Goal: Navigation & Orientation: Find specific page/section

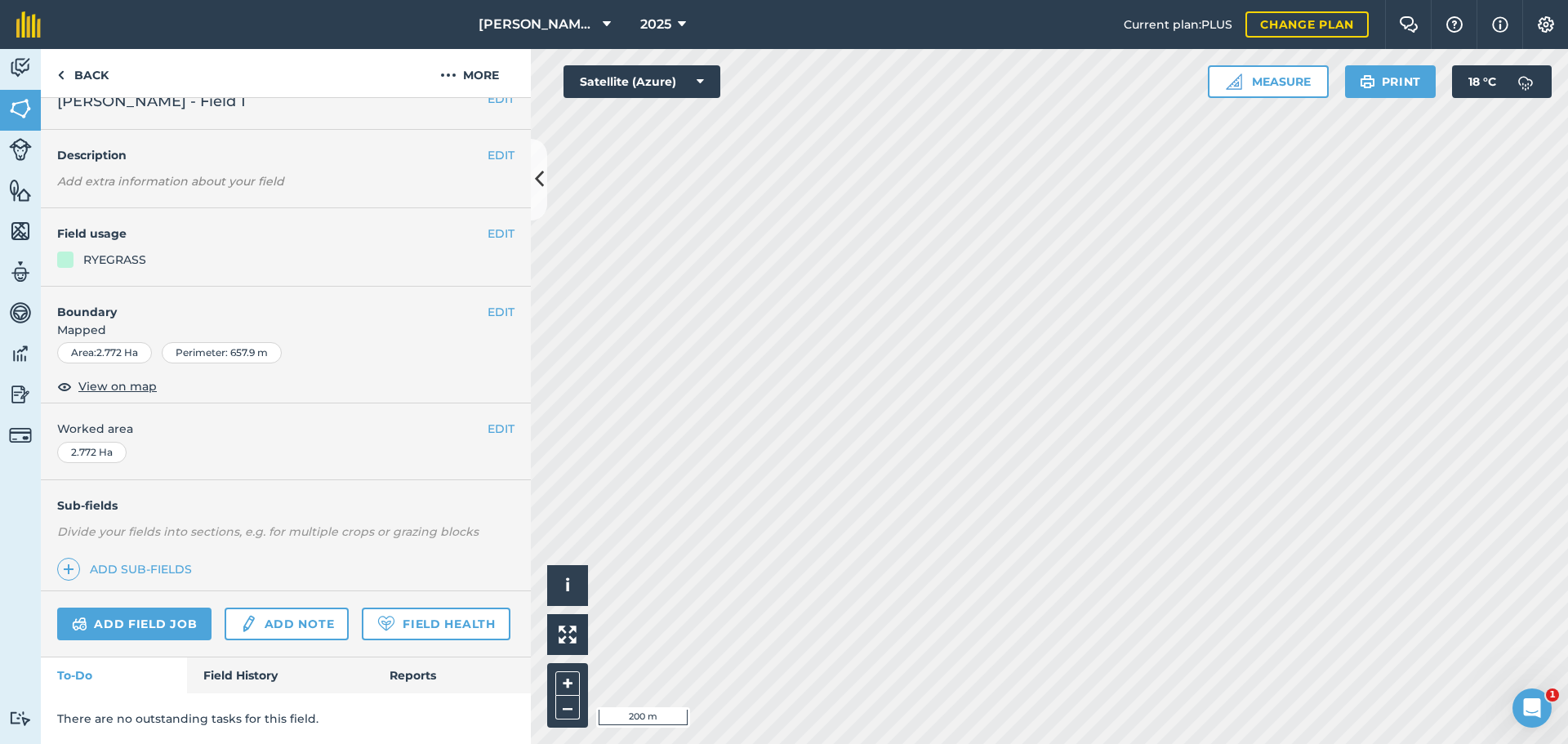
scroll to position [82, 0]
